Goal: Navigation & Orientation: Find specific page/section

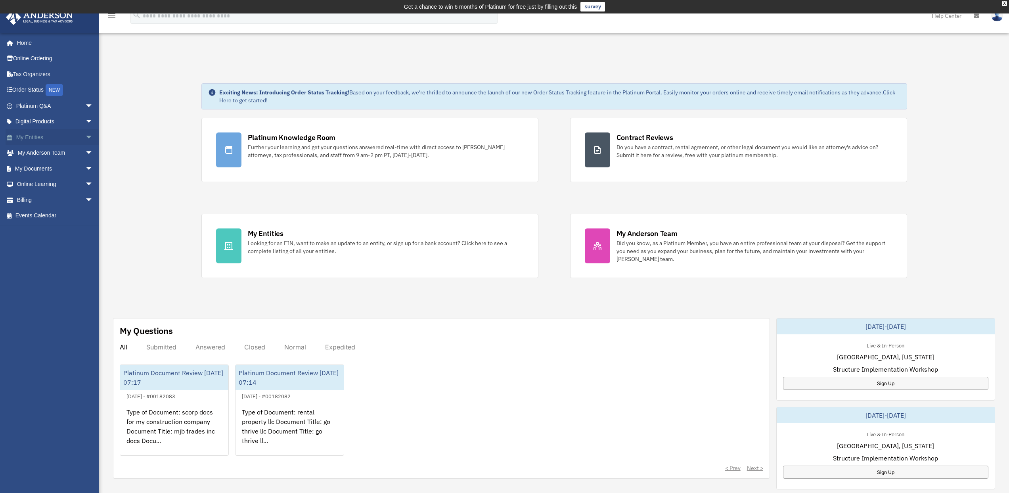
click at [46, 134] on link "My Entities arrow_drop_down" at bounding box center [55, 137] width 99 height 16
click at [85, 136] on span "arrow_drop_down" at bounding box center [93, 137] width 16 height 16
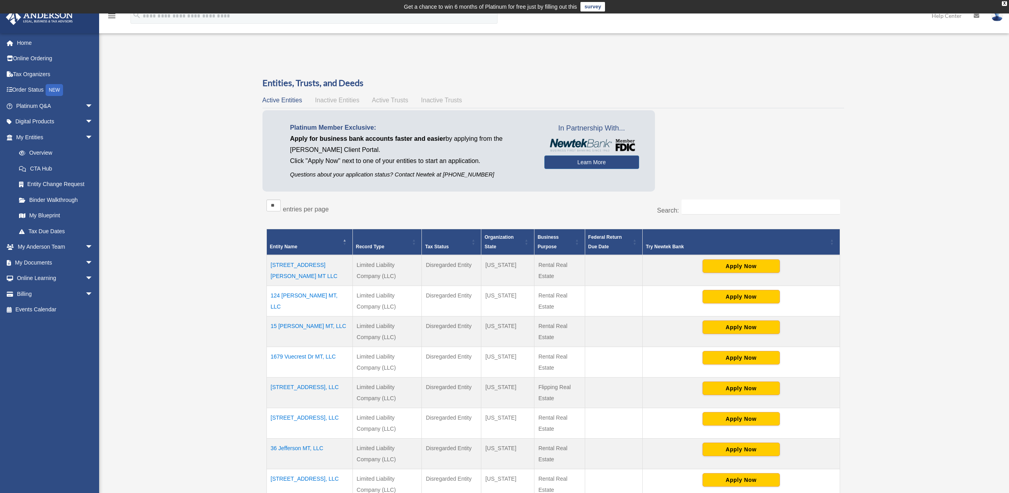
scroll to position [184, 0]
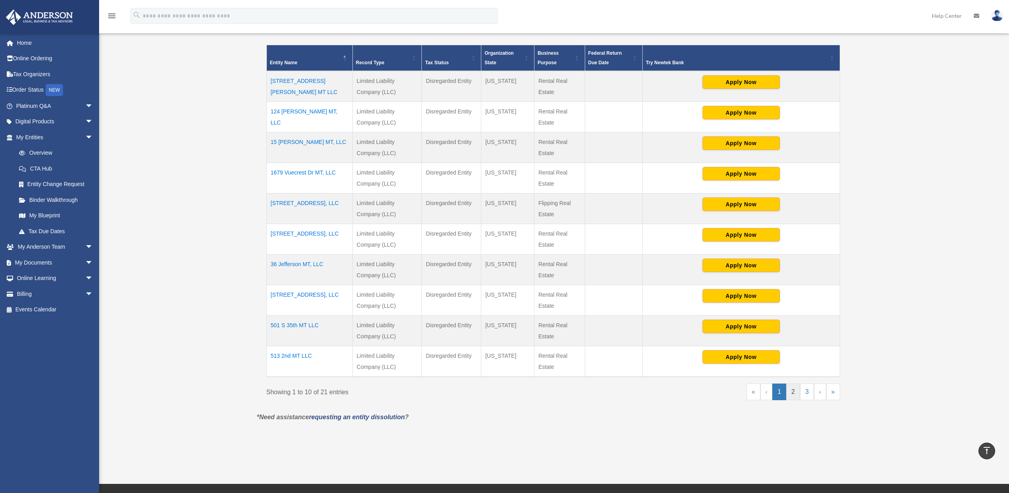
click at [790, 389] on link "2" at bounding box center [793, 391] width 14 height 17
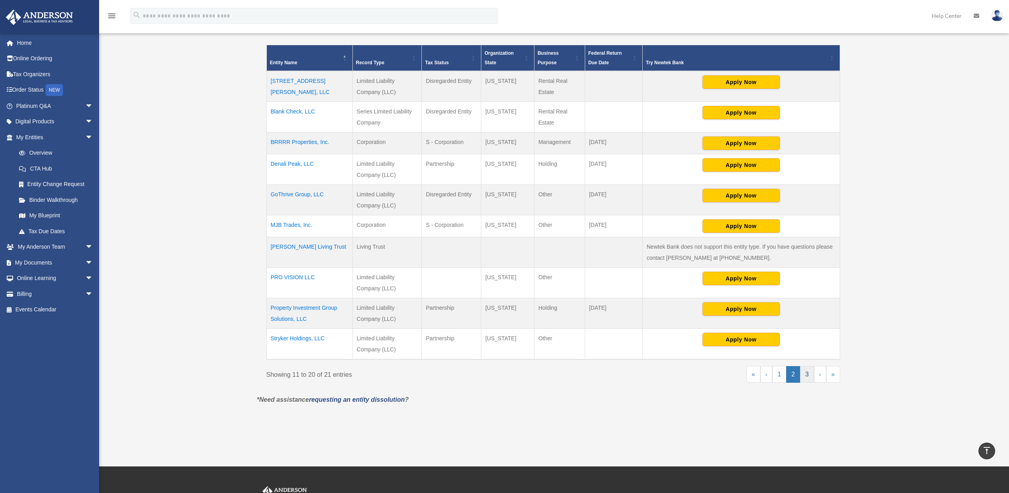
click at [805, 372] on link "3" at bounding box center [807, 374] width 14 height 17
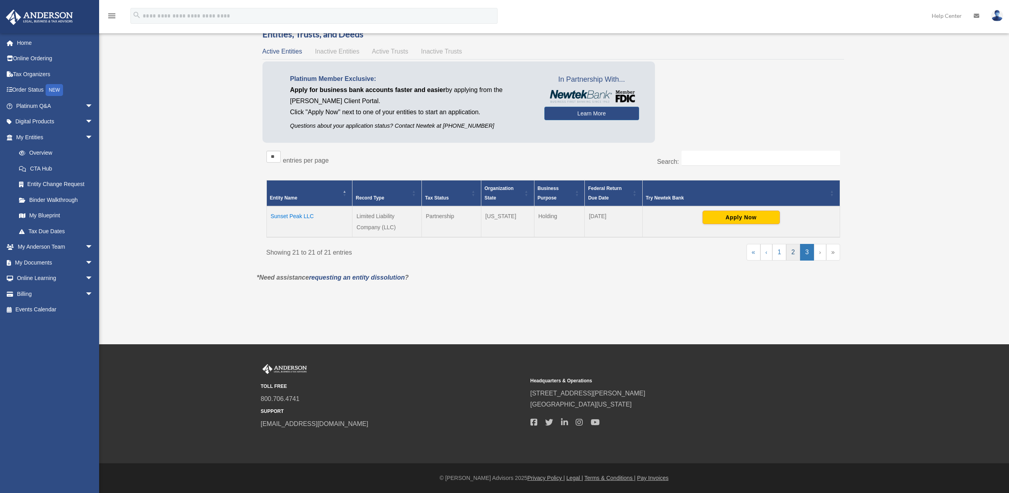
click at [793, 252] on link "2" at bounding box center [793, 252] width 14 height 17
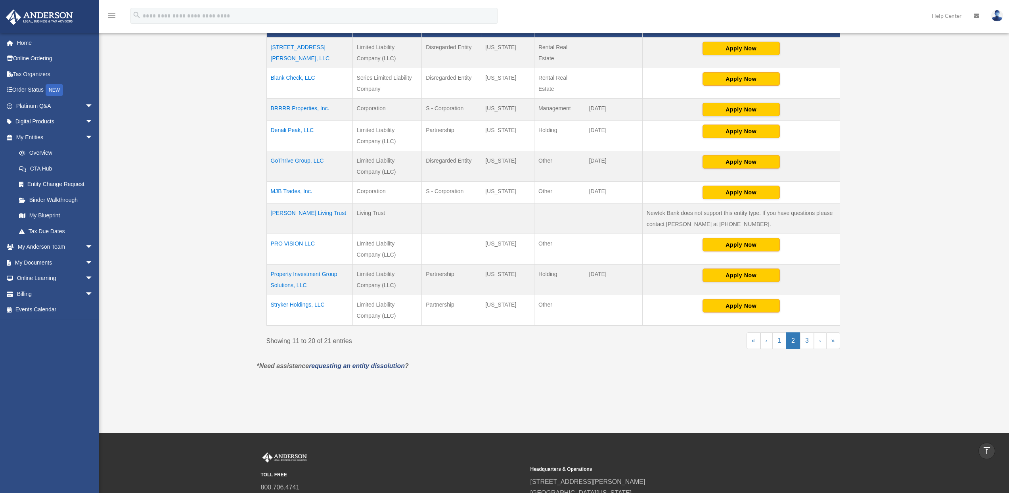
scroll to position [84, 0]
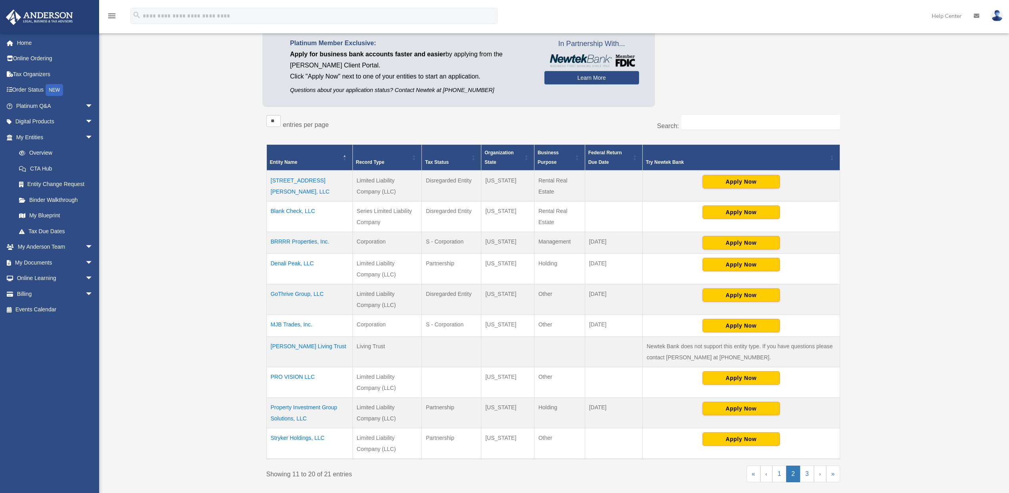
click at [293, 210] on td "Blank Check, LLC" at bounding box center [309, 216] width 86 height 31
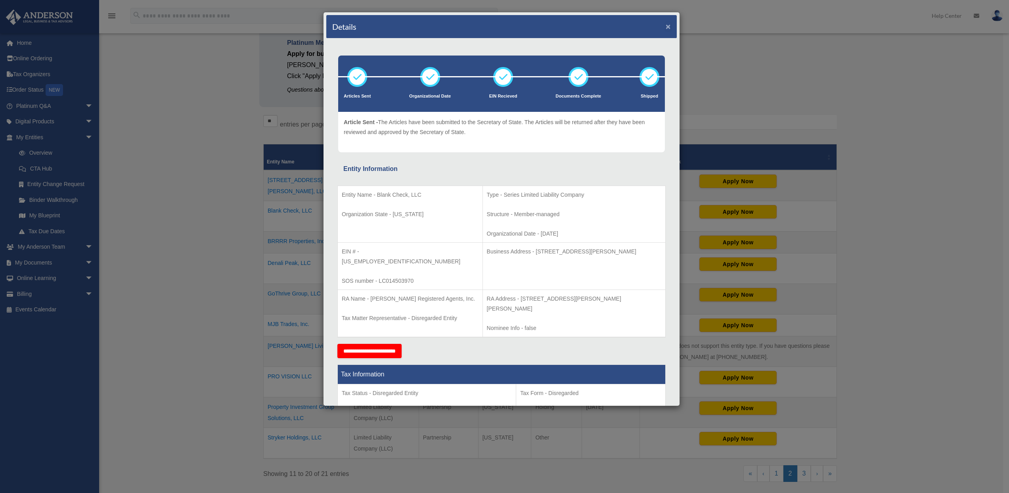
click at [666, 26] on button "×" at bounding box center [668, 26] width 5 height 8
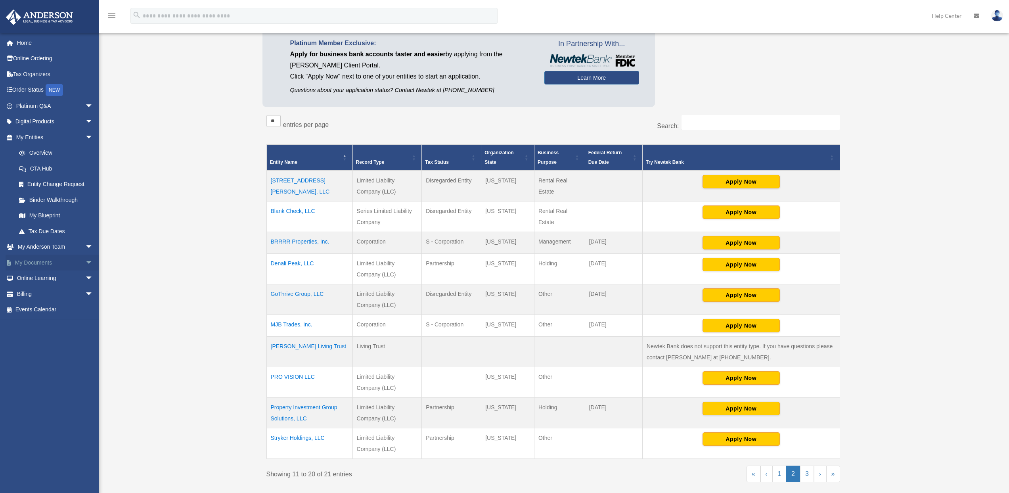
click at [85, 262] on span "arrow_drop_down" at bounding box center [93, 262] width 16 height 16
click at [32, 279] on link "Box" at bounding box center [58, 278] width 94 height 16
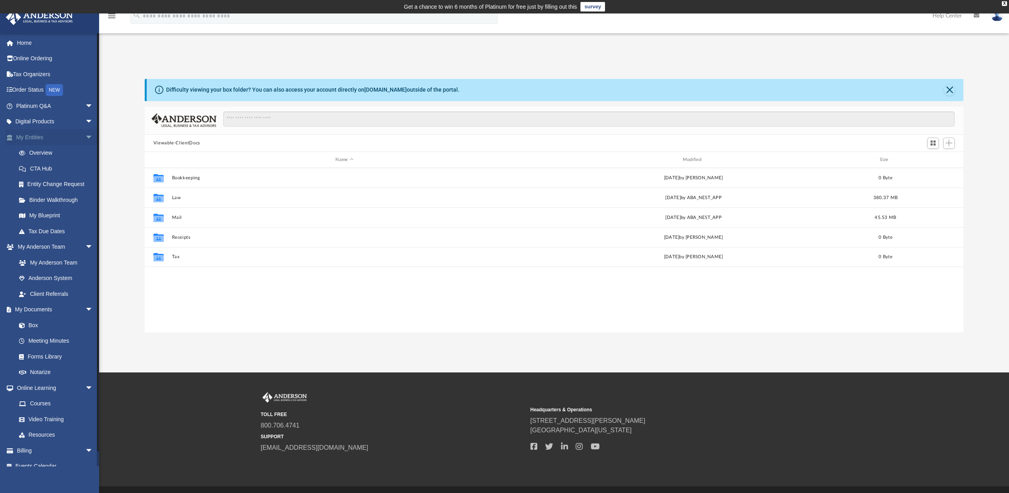
scroll to position [174, 813]
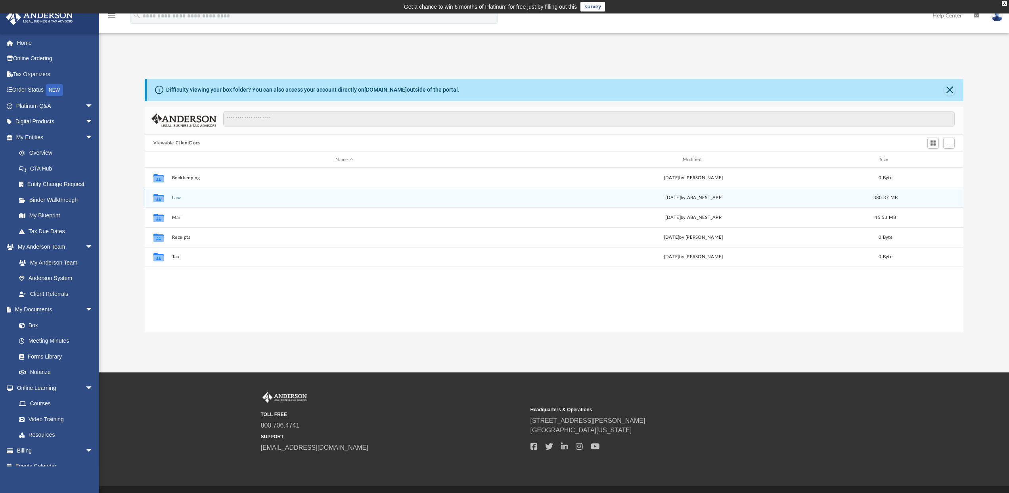
click at [159, 198] on icon "grid" at bounding box center [158, 199] width 10 height 6
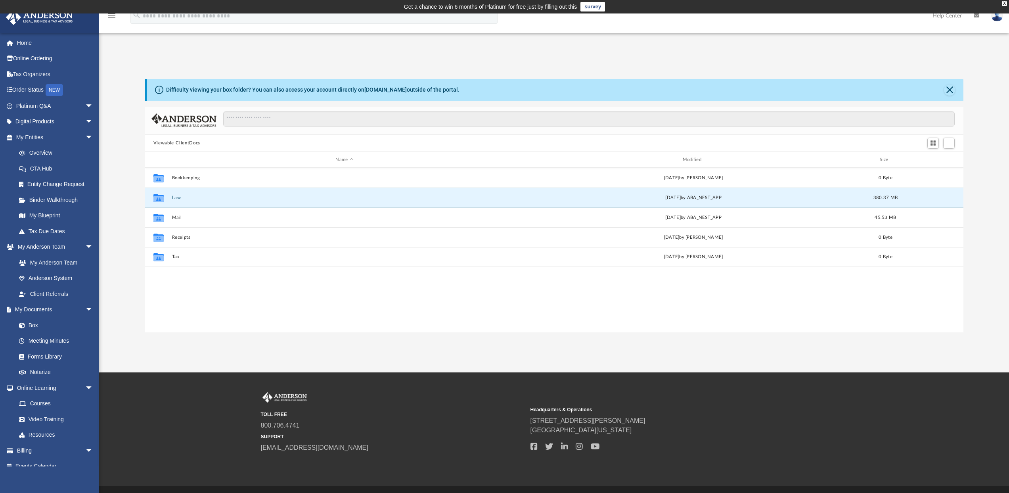
click at [159, 198] on icon "grid" at bounding box center [158, 199] width 10 height 6
click at [160, 200] on icon "grid" at bounding box center [158, 198] width 10 height 8
click at [178, 200] on button "Law" at bounding box center [344, 197] width 345 height 5
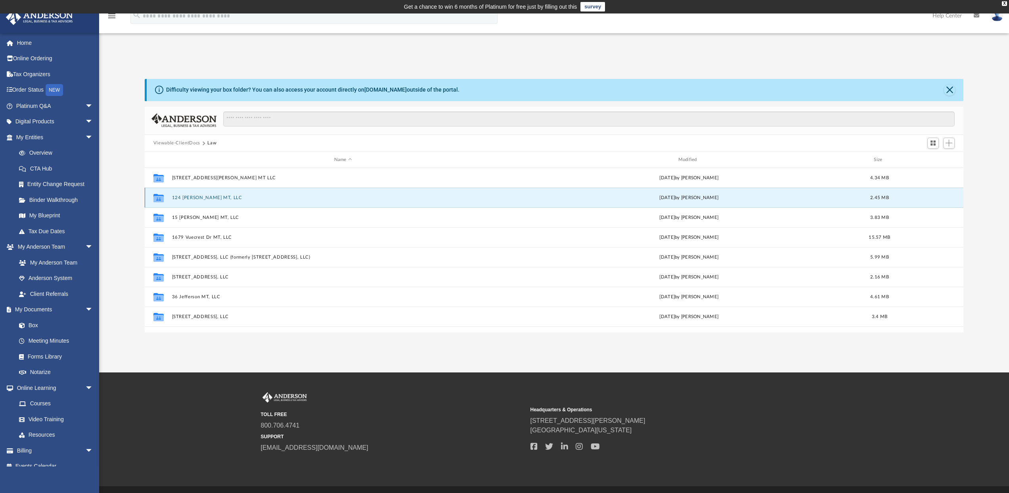
click at [288, 199] on button "124 [PERSON_NAME] MT, LLC" at bounding box center [343, 197] width 342 height 5
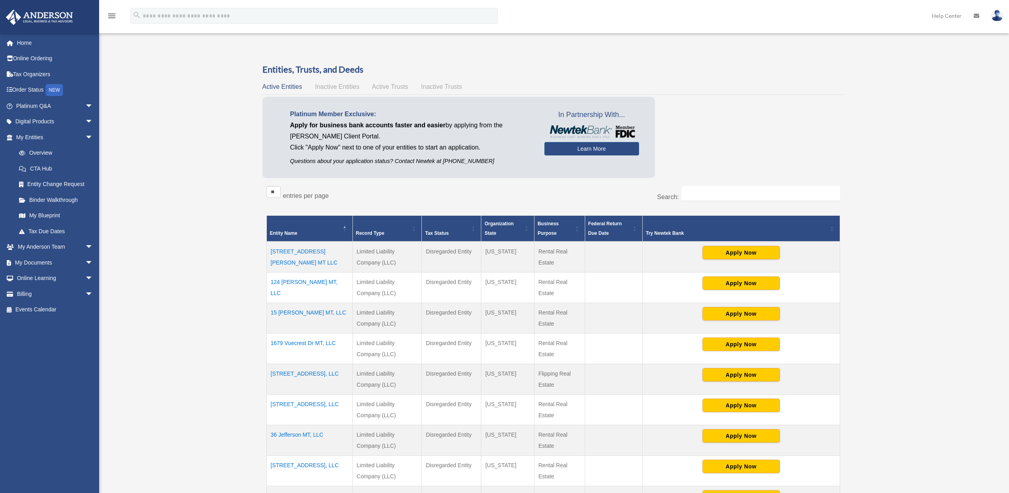
scroll to position [84, 0]
